Goal: Transaction & Acquisition: Purchase product/service

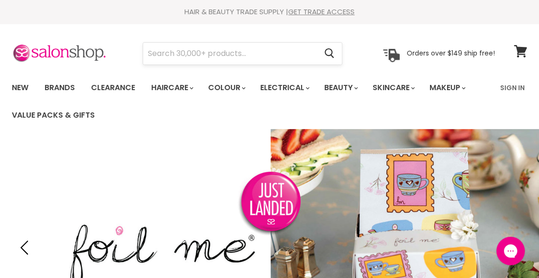
click at [222, 56] on input "Search" at bounding box center [229, 54] width 173 height 22
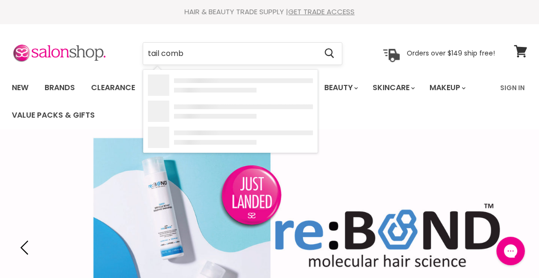
type input "tail [PERSON_NAME]"
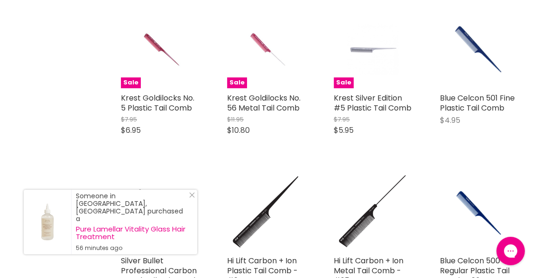
scroll to position [474, 0]
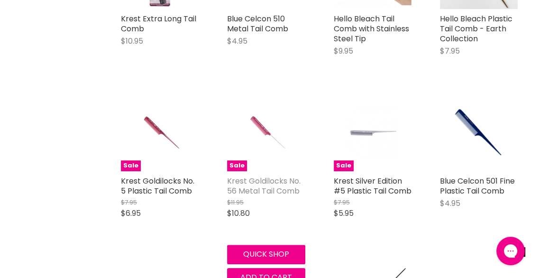
click at [263, 180] on link "Krest Goldilocks No. 56 Metal Tail Comb" at bounding box center [263, 185] width 73 height 21
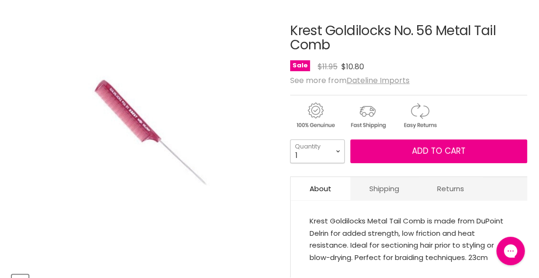
click at [339, 150] on select "1 2 3 4 5 6 7 8 9 10+" at bounding box center [317, 151] width 54 height 24
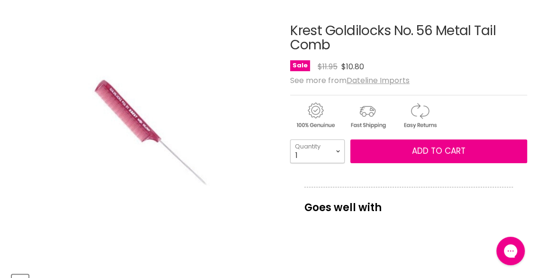
select select "3"
click at [290, 139] on select "1 2 3 4 5 6 7 8 9 10+" at bounding box center [317, 151] width 54 height 24
type input "3"
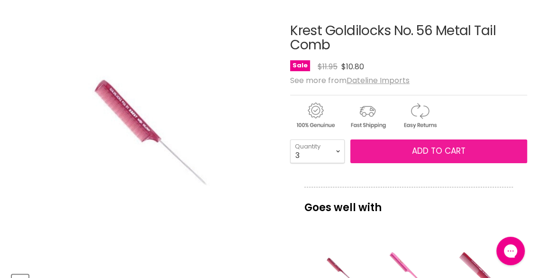
click at [465, 147] on button "Add to cart" at bounding box center [438, 151] width 177 height 24
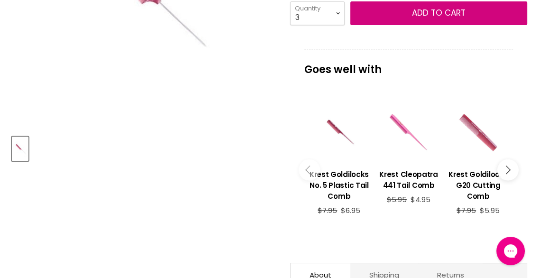
scroll to position [284, 0]
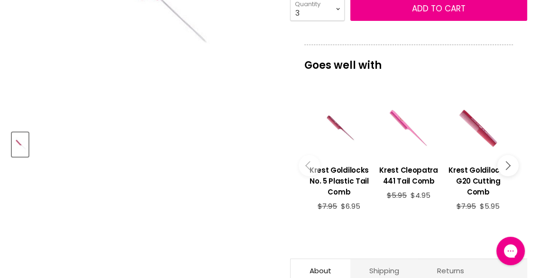
click at [505, 162] on icon "Main content" at bounding box center [505, 165] width 9 height 9
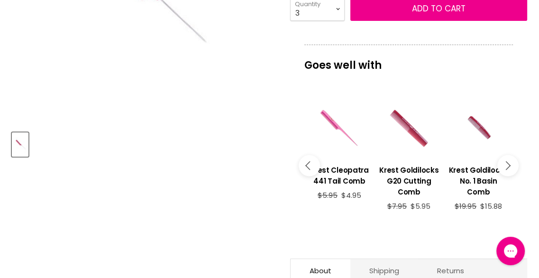
click at [512, 161] on button "Main content" at bounding box center [507, 164] width 21 height 21
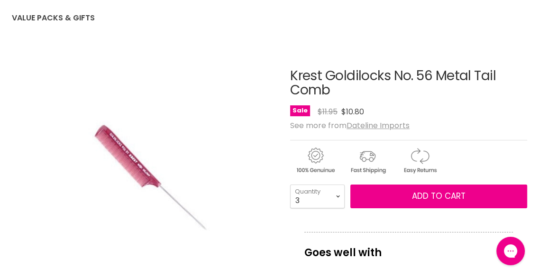
scroll to position [142, 0]
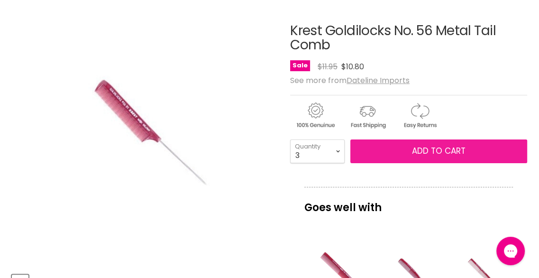
click at [427, 151] on span "Add to cart" at bounding box center [439, 150] width 54 height 11
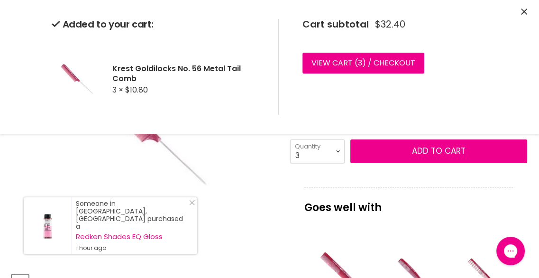
click at [525, 10] on icon "Close" at bounding box center [524, 12] width 6 height 6
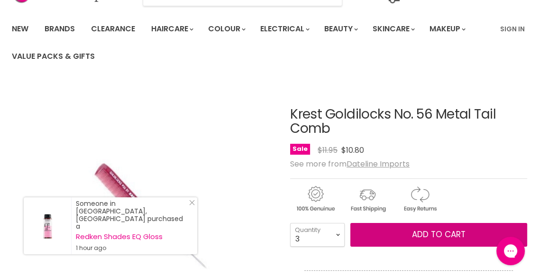
scroll to position [0, 0]
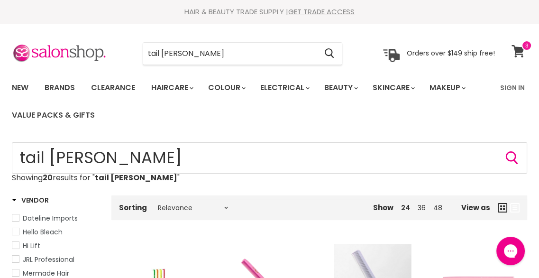
click at [521, 49] on span at bounding box center [526, 45] width 10 height 10
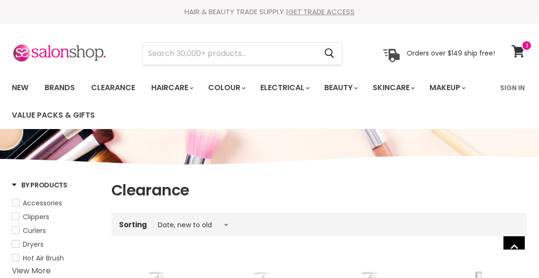
select select "created-descending"
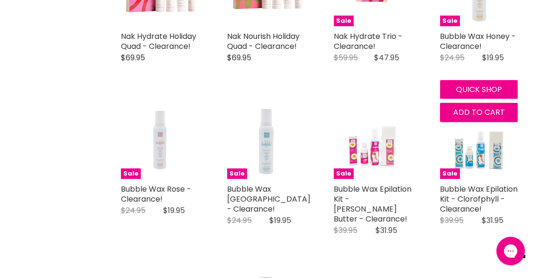
scroll to position [1458, 0]
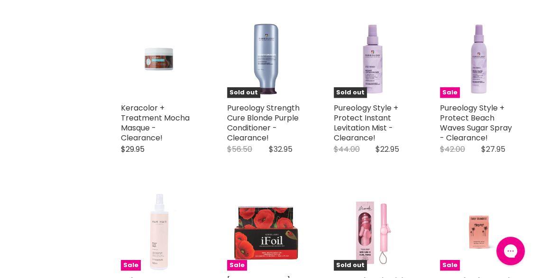
scroll to position [1714, 0]
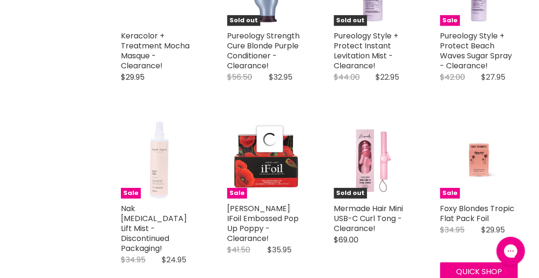
scroll to position [1903, 0]
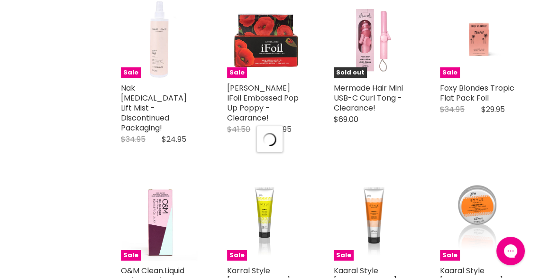
select select "created-descending"
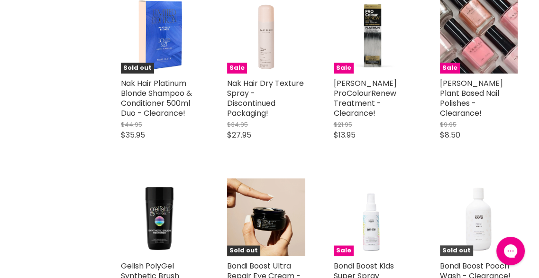
scroll to position [3419, 0]
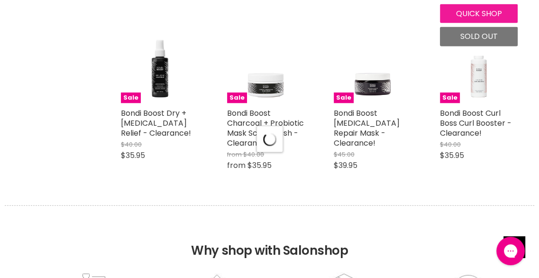
scroll to position [4319, 0]
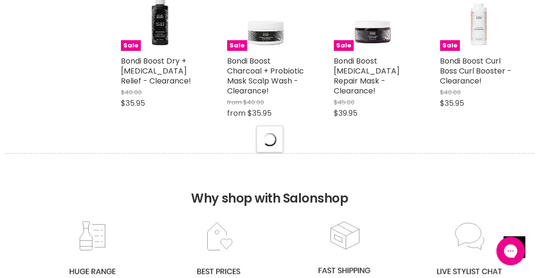
select select "created-descending"
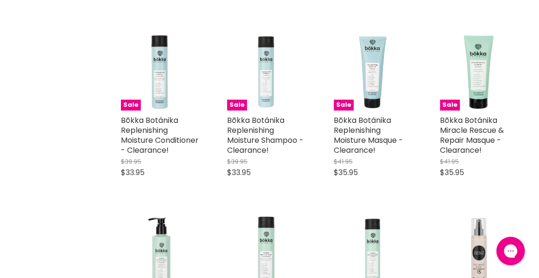
scroll to position [5218, 0]
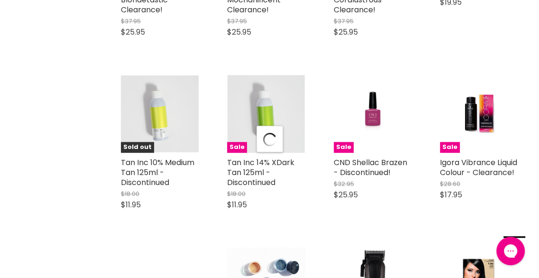
scroll to position [6592, 0]
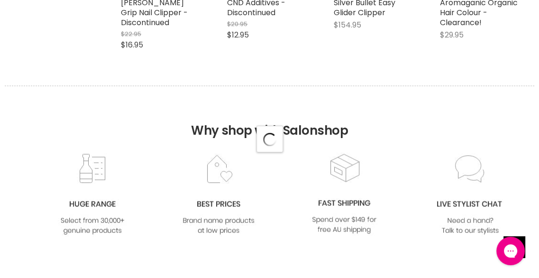
select select "created-descending"
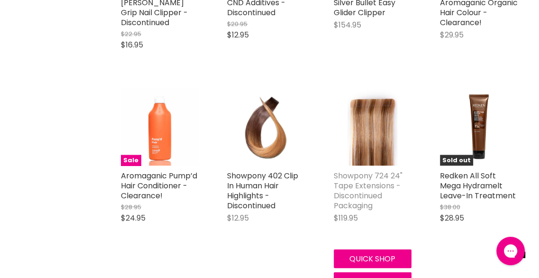
click at [372, 170] on link "Showpony 724 24" Tape Extensions - Discontinued Packaging" at bounding box center [367, 190] width 69 height 41
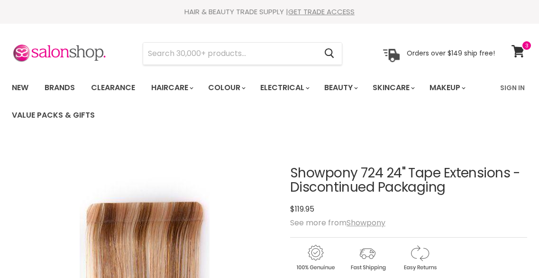
scroll to position [237, 0]
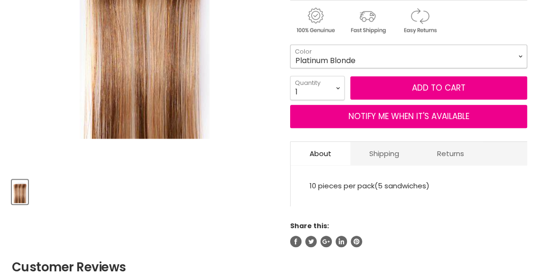
click at [403, 52] on select "Light Brown Platinum Blonde" at bounding box center [408, 57] width 237 height 24
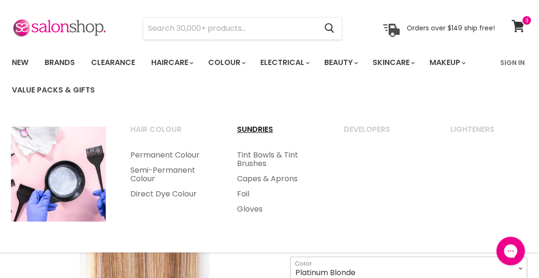
scroll to position [47, 0]
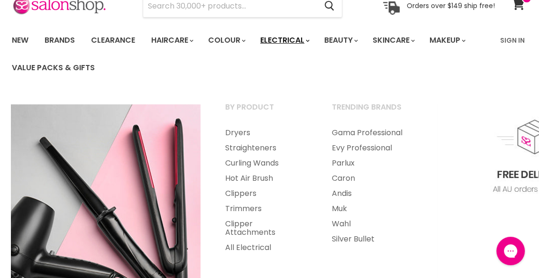
click at [299, 45] on link "Electrical" at bounding box center [284, 40] width 62 height 20
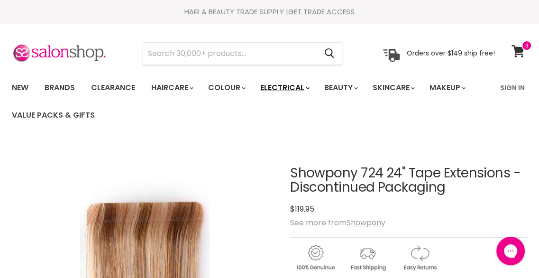
click at [301, 93] on link "Electrical" at bounding box center [284, 88] width 62 height 20
click at [304, 88] on link "Electrical" at bounding box center [284, 88] width 62 height 20
click at [312, 87] on link "Electrical" at bounding box center [284, 88] width 62 height 20
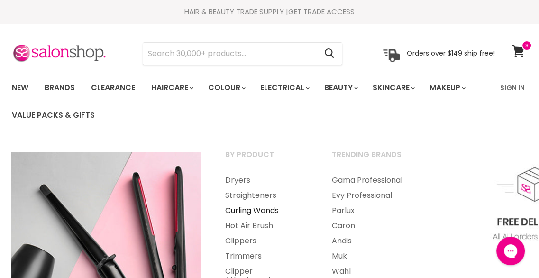
click at [258, 215] on link "Curling Wands" at bounding box center [265, 210] width 105 height 15
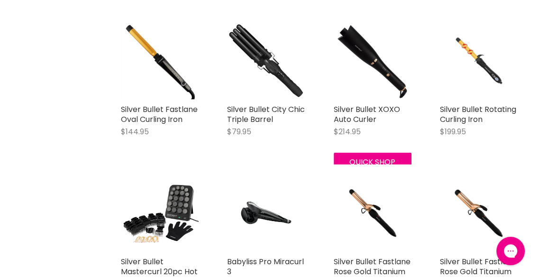
scroll to position [1752, 0]
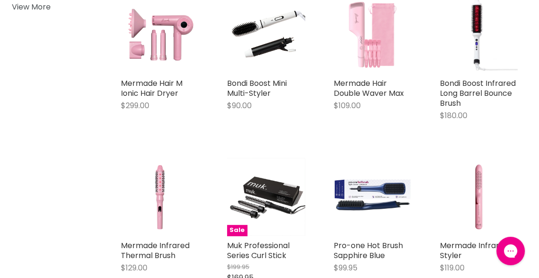
scroll to position [189, 0]
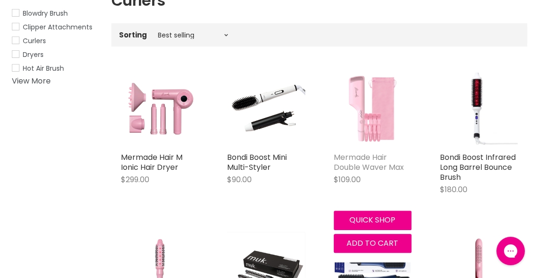
click at [394, 167] on link "Mermade Hair Double Waver Max" at bounding box center [368, 162] width 70 height 21
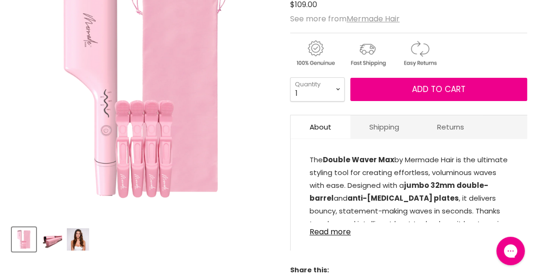
click at [47, 238] on img "Product thumbnails" at bounding box center [51, 239] width 22 height 22
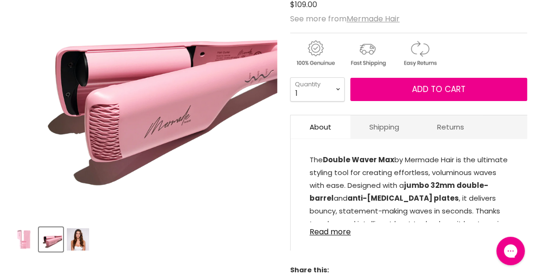
click at [77, 239] on img "Product thumbnails" at bounding box center [78, 239] width 22 height 22
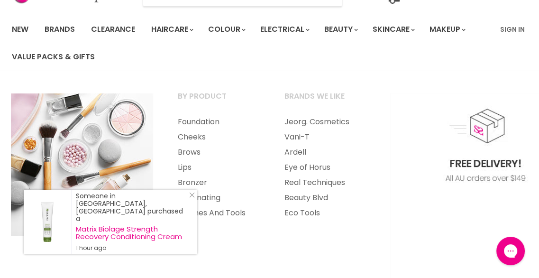
scroll to position [95, 0]
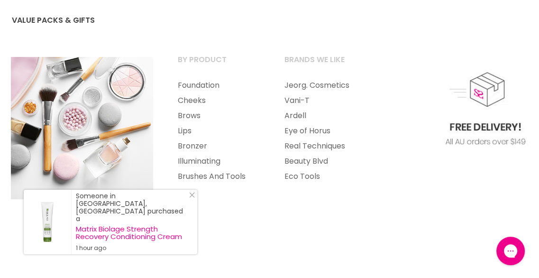
click at [507, 6] on ul "Sign In" at bounding box center [510, 8] width 33 height 51
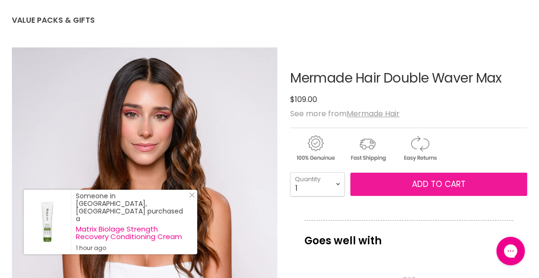
click at [417, 183] on span "Add to cart" at bounding box center [439, 183] width 54 height 11
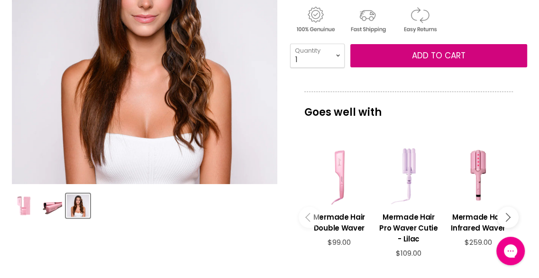
scroll to position [237, 0]
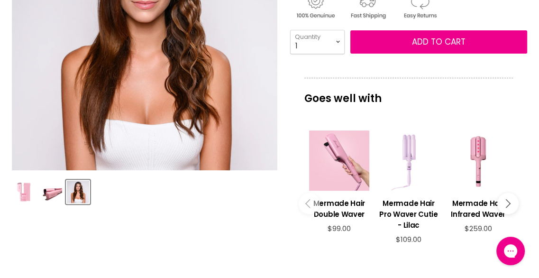
click at [338, 189] on div "Main content" at bounding box center [339, 160] width 60 height 60
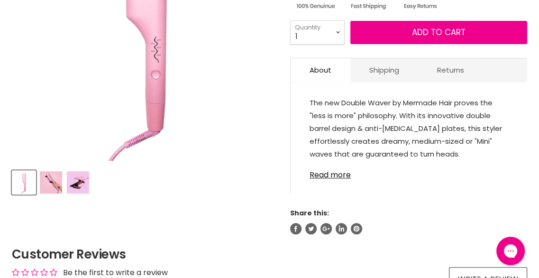
click at [49, 184] on img "Product thumbnails" at bounding box center [51, 182] width 22 height 22
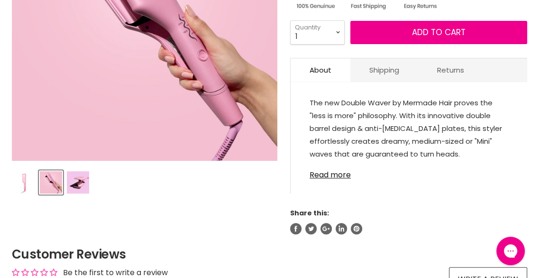
click at [68, 183] on img "Product thumbnails" at bounding box center [78, 182] width 22 height 22
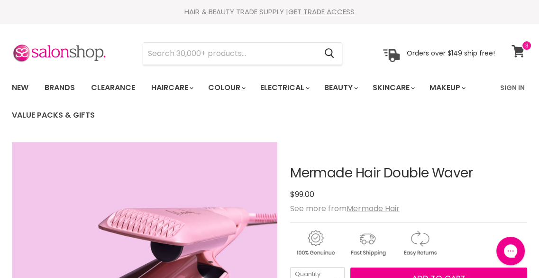
click at [517, 58] on link "View cart" at bounding box center [518, 51] width 25 height 22
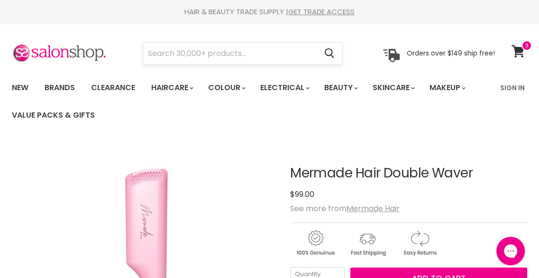
click at [269, 58] on input "Search" at bounding box center [229, 54] width 173 height 22
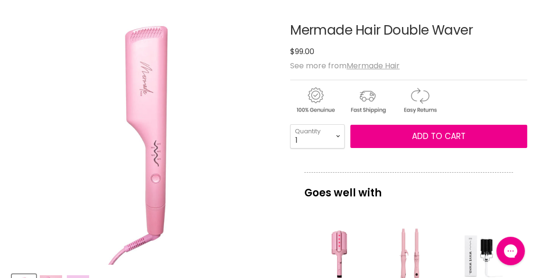
scroll to position [284, 0]
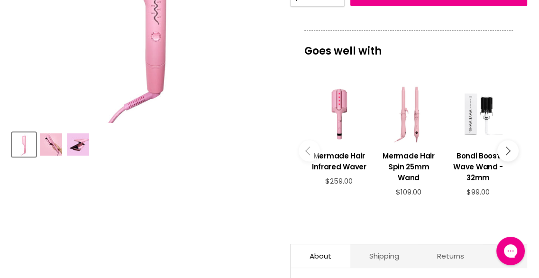
click at [517, 145] on button "Main content" at bounding box center [507, 150] width 21 height 21
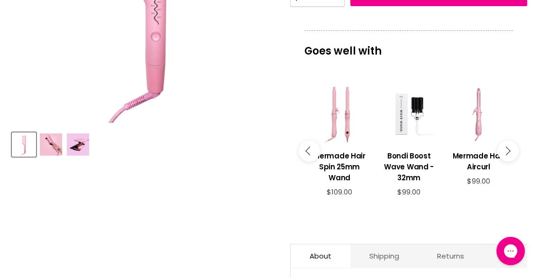
click at [503, 154] on button "Main content" at bounding box center [507, 150] width 21 height 21
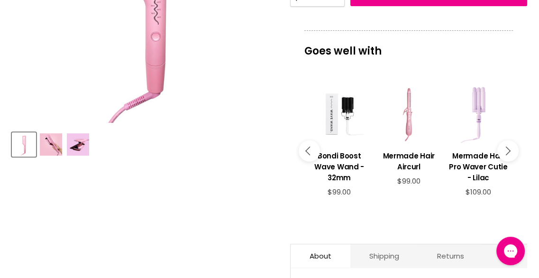
click at [506, 152] on icon "Main content" at bounding box center [505, 150] width 9 height 9
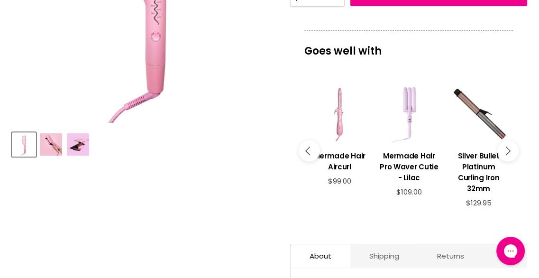
click at [506, 150] on icon "Main content" at bounding box center [505, 150] width 9 height 9
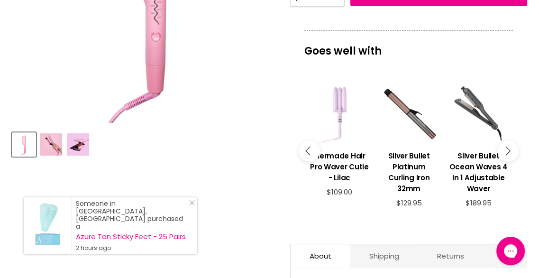
click at [506, 150] on icon "Main content" at bounding box center [505, 150] width 9 height 9
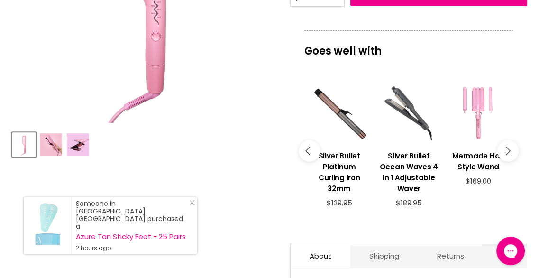
click at [506, 150] on icon "Main content" at bounding box center [505, 150] width 9 height 9
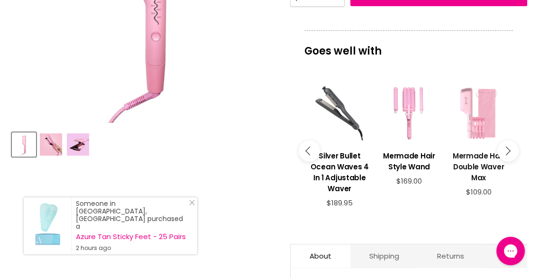
click at [486, 158] on h3 "Mermade Hair Double Waver Max" at bounding box center [478, 166] width 60 height 33
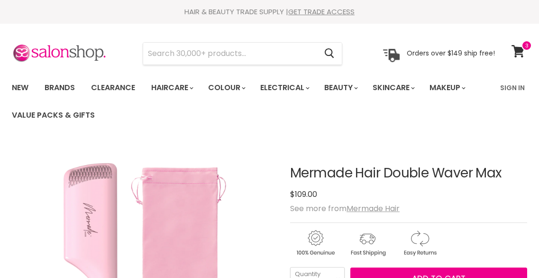
scroll to position [284, 0]
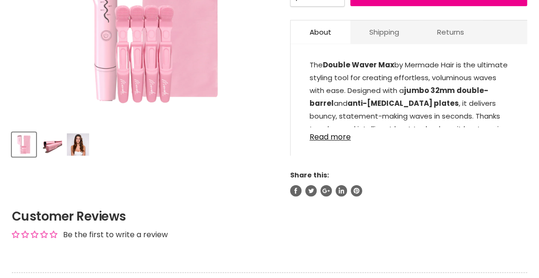
click at [50, 143] on img "Product thumbnails" at bounding box center [51, 144] width 22 height 22
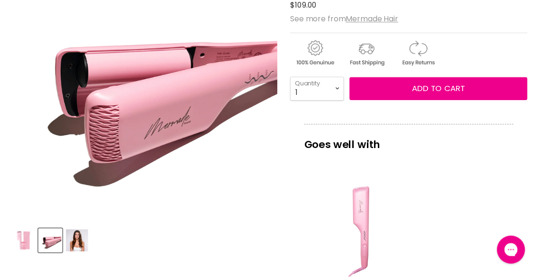
scroll to position [189, 0]
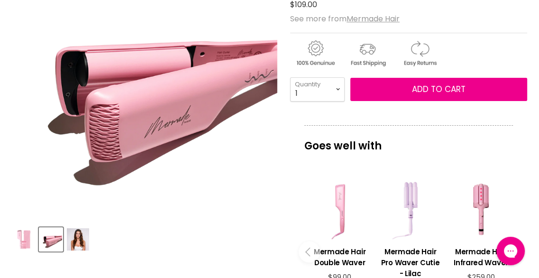
click at [86, 246] on img "Product thumbnails" at bounding box center [78, 239] width 22 height 22
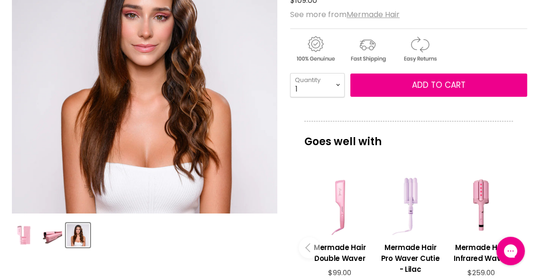
scroll to position [95, 0]
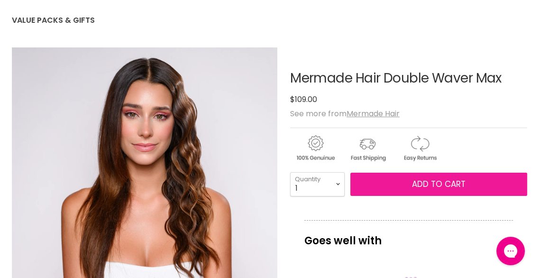
click at [443, 189] on span "Add to cart" at bounding box center [439, 183] width 54 height 11
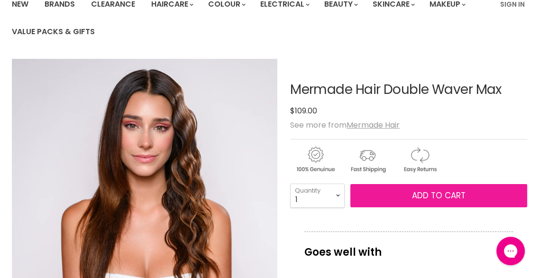
scroll to position [142, 0]
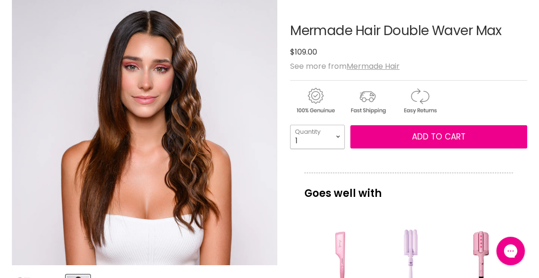
click at [309, 140] on select "1 2 3 4 5 6 7 8 9 10+" at bounding box center [317, 137] width 54 height 24
click at [290, 125] on select "1 2 3 4 5 6 7 8 9 10+" at bounding box center [317, 137] width 54 height 24
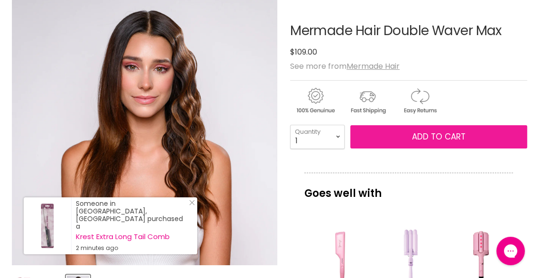
click at [420, 125] on button "Add to cart" at bounding box center [438, 137] width 177 height 24
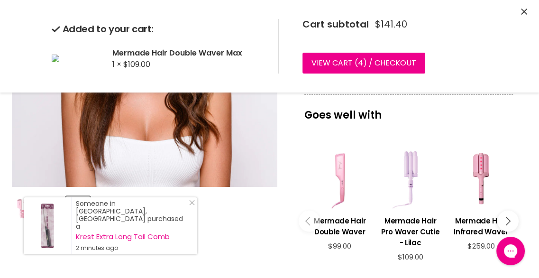
scroll to position [237, 0]
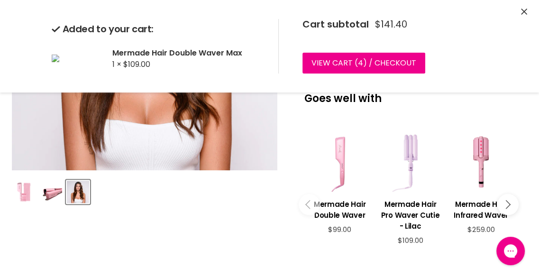
click at [503, 205] on icon "Main content" at bounding box center [505, 203] width 9 height 9
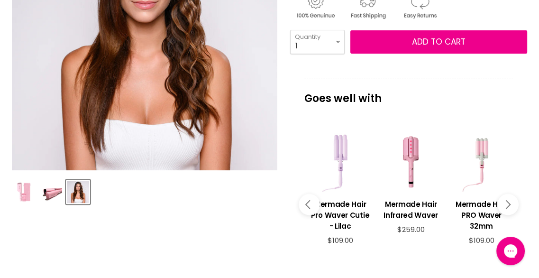
click at [507, 201] on icon "Main content" at bounding box center [505, 203] width 9 height 9
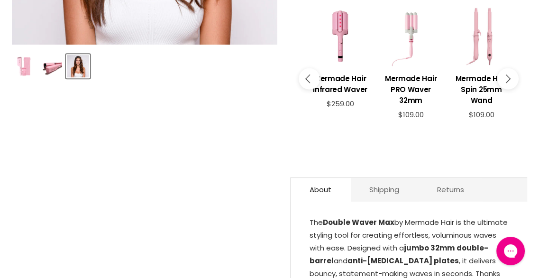
scroll to position [284, 0]
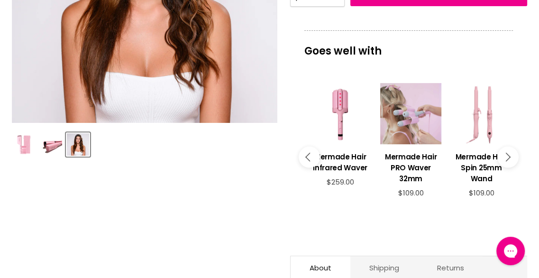
click at [413, 121] on div "Main content" at bounding box center [410, 113] width 61 height 61
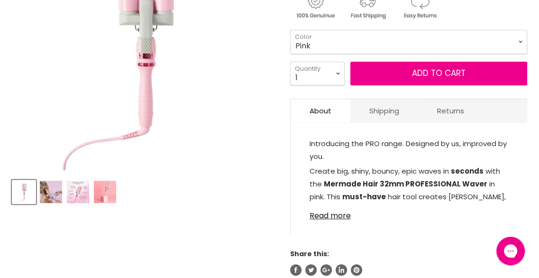
click at [32, 190] on img "Product thumbnails" at bounding box center [24, 191] width 22 height 22
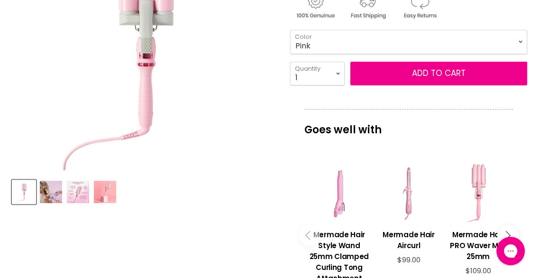
click at [67, 188] on img "Product thumbnails" at bounding box center [78, 191] width 22 height 22
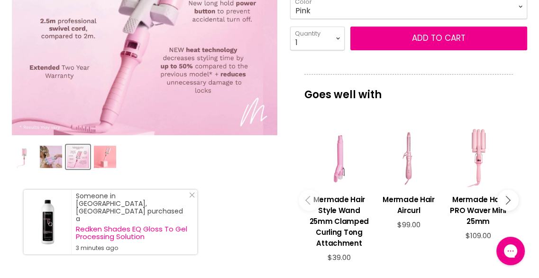
scroll to position [332, 0]
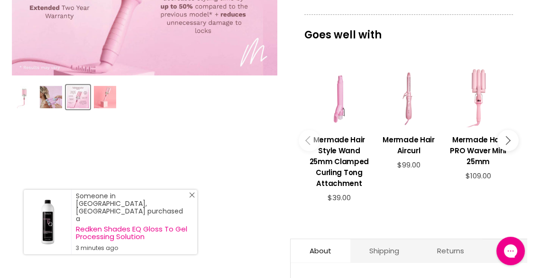
click at [191, 197] on line "Close Icon" at bounding box center [191, 194] width 5 height 5
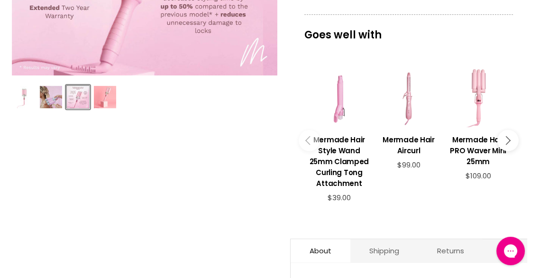
click at [66, 95] on button "Product thumbnails" at bounding box center [78, 97] width 24 height 24
